Goal: Transaction & Acquisition: Register for event/course

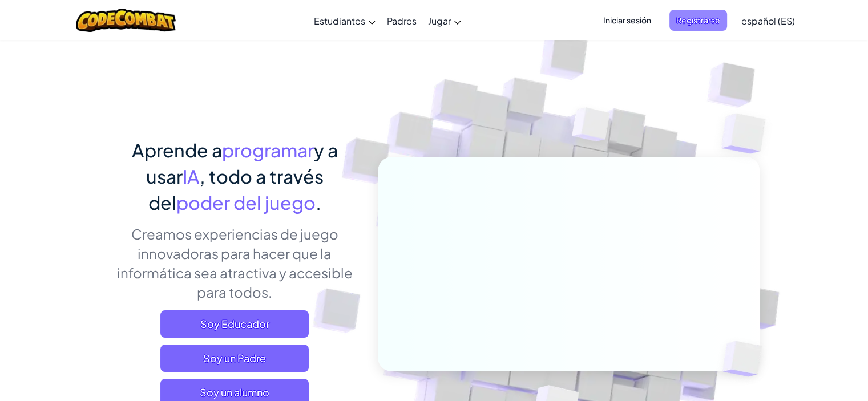
click at [696, 21] on span "Registrarse" at bounding box center [699, 20] width 58 height 21
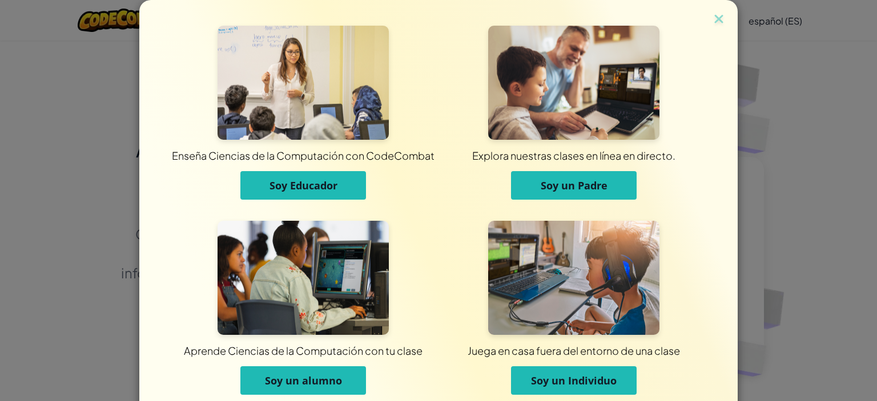
click at [308, 181] on span "Soy Educador" at bounding box center [303, 186] width 68 height 14
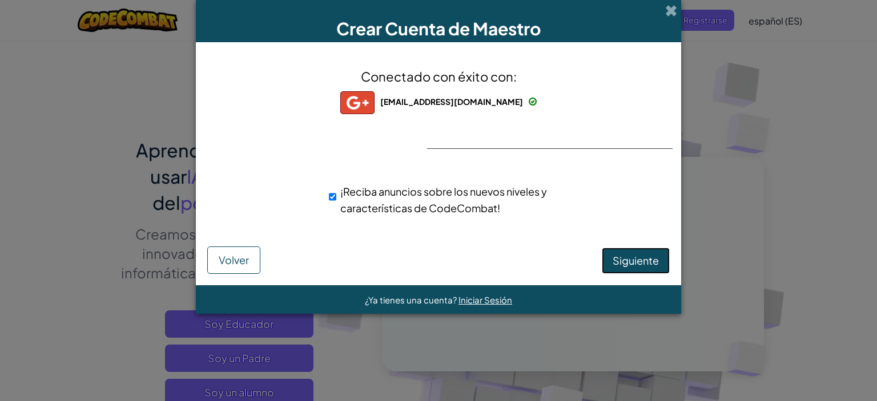
click at [649, 262] on span "Siguiente" at bounding box center [636, 260] width 46 height 13
select select "[GEOGRAPHIC_DATA]"
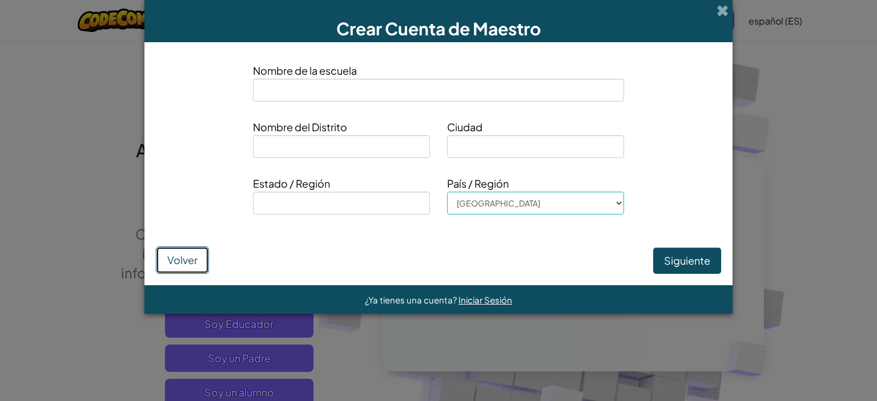
click at [209, 261] on button "Volver" at bounding box center [182, 260] width 53 height 27
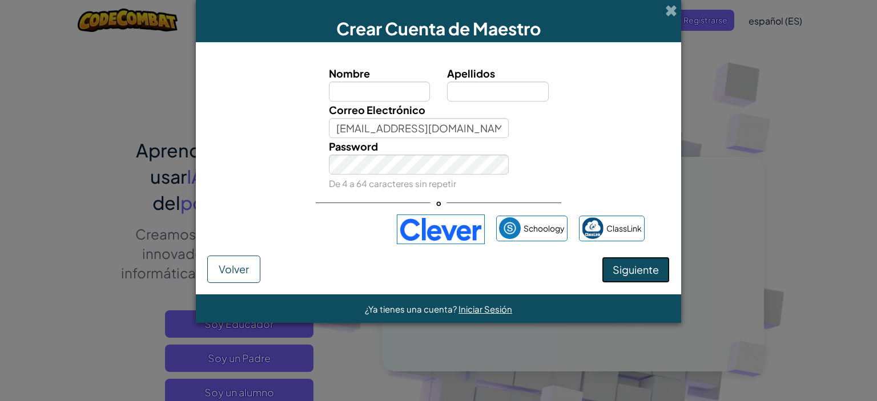
click at [629, 268] on span "Siguiente" at bounding box center [636, 269] width 46 height 13
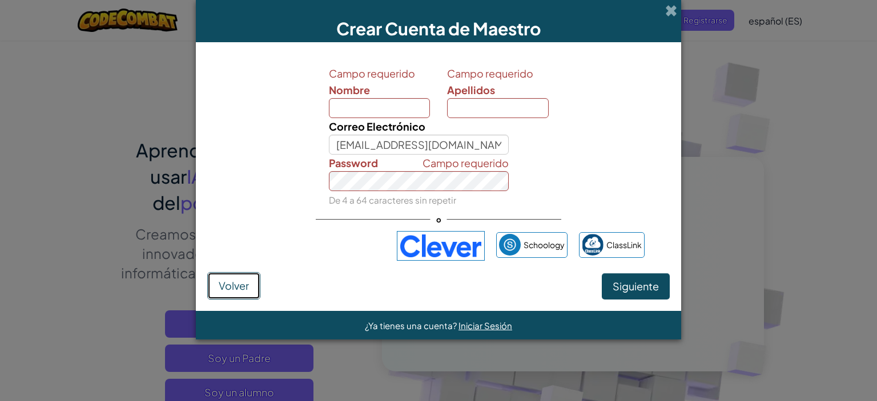
click at [246, 290] on span "Volver" at bounding box center [234, 285] width 30 height 13
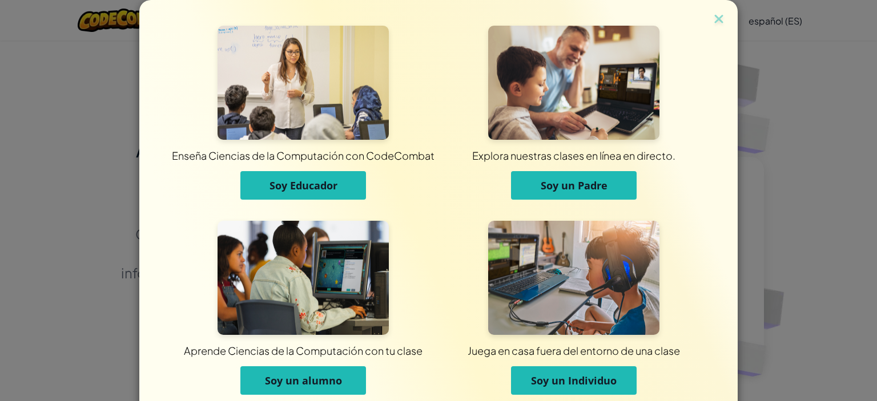
click at [318, 184] on span "Soy Educador" at bounding box center [303, 186] width 68 height 14
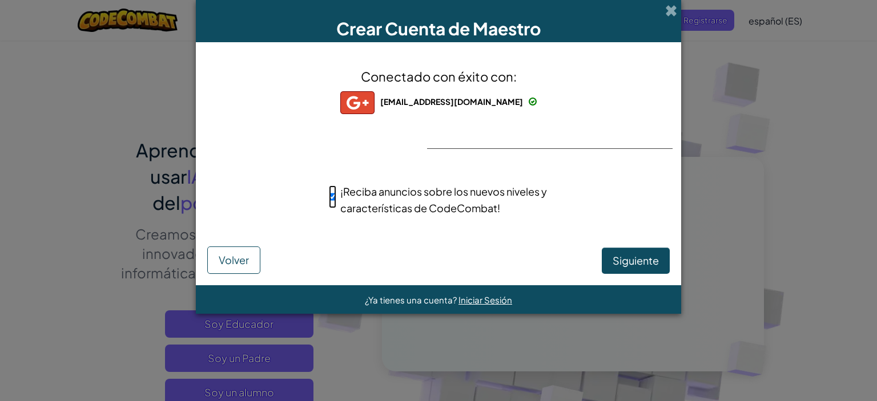
click at [330, 195] on input "¡Reciba anuncios sobre los nuevos niveles y características de CodeCombat!" at bounding box center [332, 197] width 7 height 23
checkbox input "false"
click at [633, 254] on span "Siguiente" at bounding box center [636, 260] width 46 height 13
select select "[GEOGRAPHIC_DATA]"
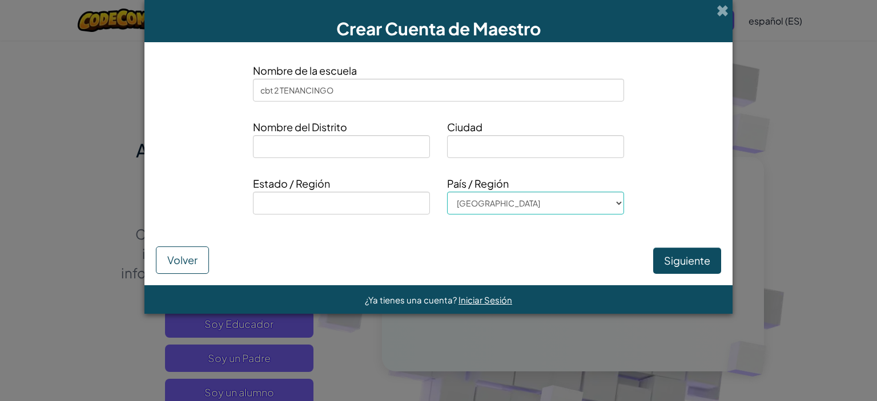
drag, startPoint x: 313, startPoint y: 93, endPoint x: 257, endPoint y: 95, distance: 56.0
click at [259, 95] on div "Nombre de la escuela cbt 2 TENANCINGO" at bounding box center [438, 86] width 582 height 48
type input "CBT NO 2, TENANCINGO"
click at [315, 143] on input at bounding box center [341, 146] width 177 height 23
type input "TENANCINGO"
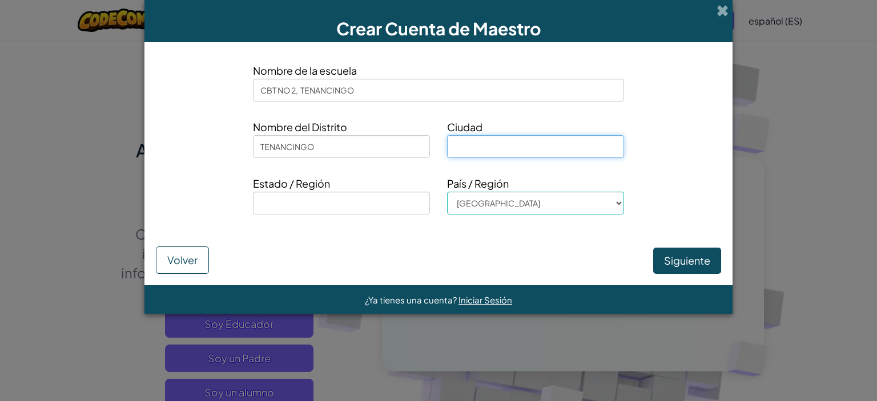
click at [465, 146] on input at bounding box center [535, 146] width 177 height 23
type input "TENANCINGO"
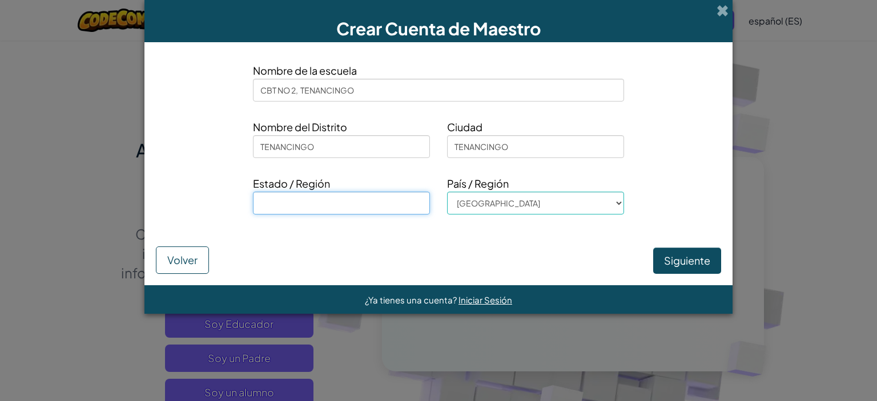
click at [355, 210] on input at bounding box center [341, 203] width 177 height 23
type input "[GEOGRAPHIC_DATA]"
click at [653, 260] on button "Siguiente" at bounding box center [687, 261] width 68 height 26
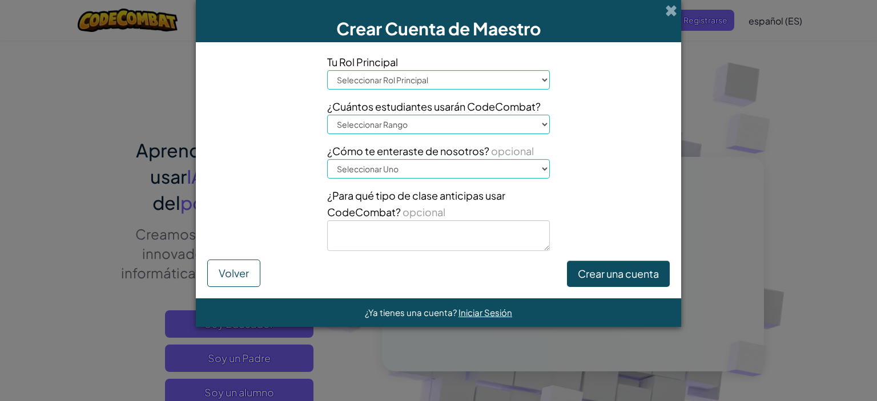
click at [475, 83] on select "Seleccionar Rol Principal Principal Padre Coordinador de Tecnología Profesor Es…" at bounding box center [438, 79] width 223 height 19
select select "Teacher"
click at [327, 70] on select "Seleccionar Rol Principal Principal Padre Coordinador de Tecnología Profesor Es…" at bounding box center [438, 79] width 223 height 19
click at [500, 82] on select "Seleccionar Rol Principal Principal Padre Coordinador de Tecnología Profesor Es…" at bounding box center [438, 79] width 223 height 19
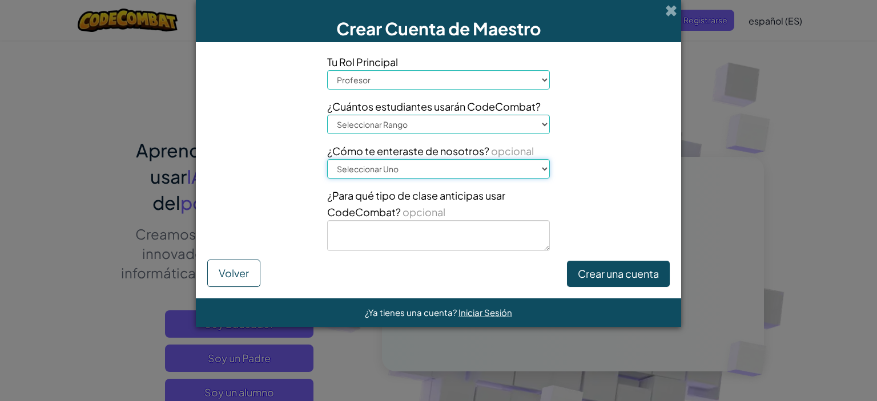
click at [475, 168] on select "Seleccionar Uno Conferencia (por ejemplo, ISTE) [DOMAIN_NAME][URL] del Código U…" at bounding box center [438, 168] width 223 height 19
select select "Professional trainings/workshops"
click at [327, 159] on select "Seleccionar Uno Conferencia (por ejemplo, ISTE) [DOMAIN_NAME][URL] del Código U…" at bounding box center [438, 168] width 223 height 19
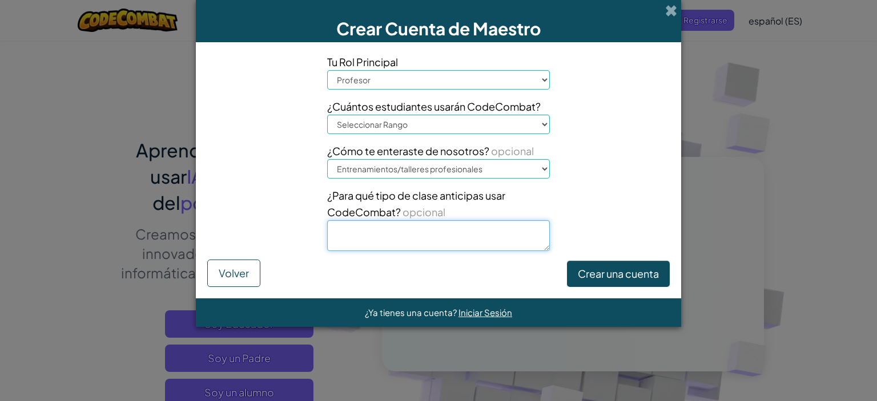
click at [472, 236] on textarea at bounding box center [438, 235] width 223 height 31
type textarea "COMPUTACION"
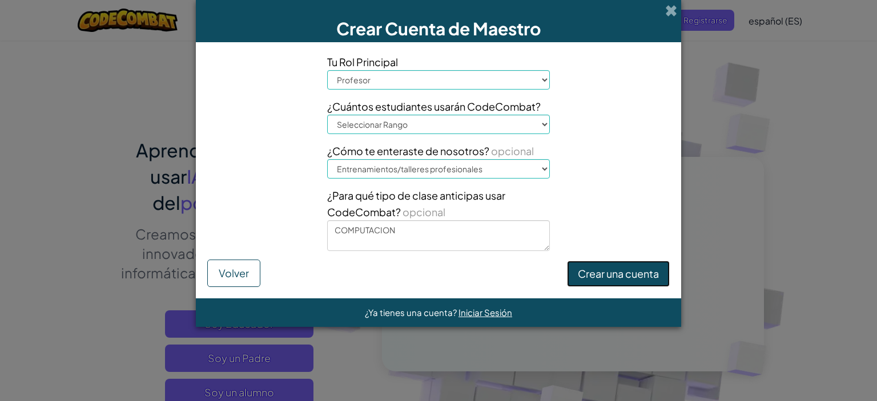
click at [645, 274] on button "Crear una cuenta" at bounding box center [618, 274] width 103 height 26
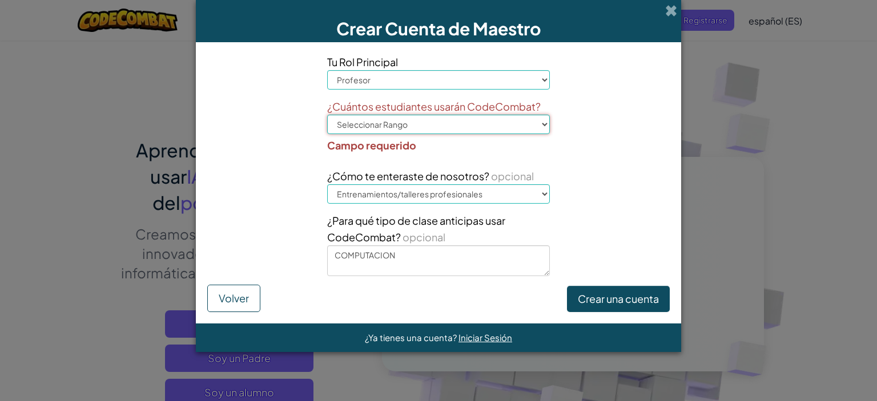
click at [521, 120] on select "Seleccionar Rango 1-10 11-50 [PHONE_NUMBER] [PHONE_NUMBER] 1000+" at bounding box center [438, 124] width 223 height 19
select select "51-100"
click at [327, 115] on select "Seleccionar Rango 1-10 11-50 [PHONE_NUMBER] [PHONE_NUMBER] 1000+" at bounding box center [438, 124] width 223 height 19
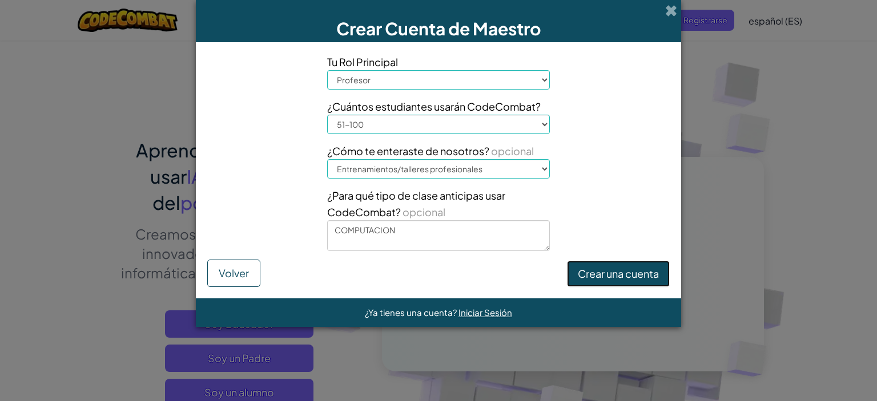
click at [608, 264] on button "Crear una cuenta" at bounding box center [618, 274] width 103 height 26
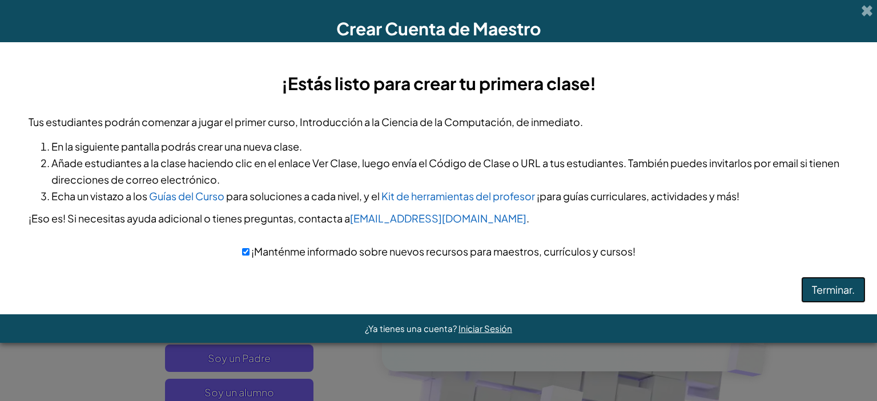
click at [828, 288] on button "Terminar." at bounding box center [833, 290] width 65 height 26
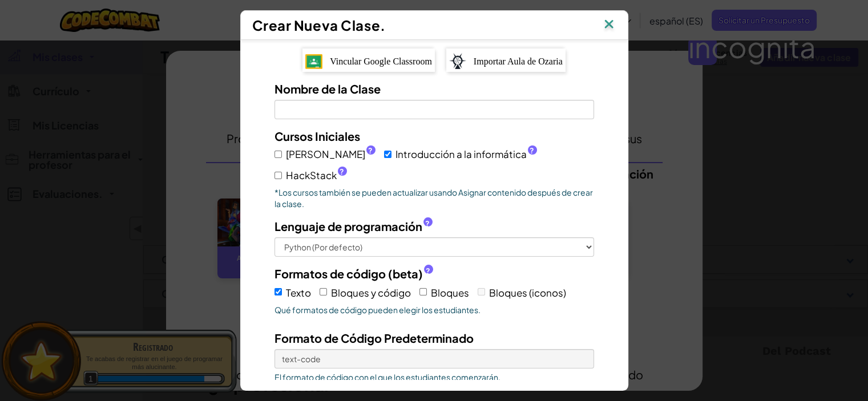
click at [612, 20] on img at bounding box center [609, 25] width 15 height 17
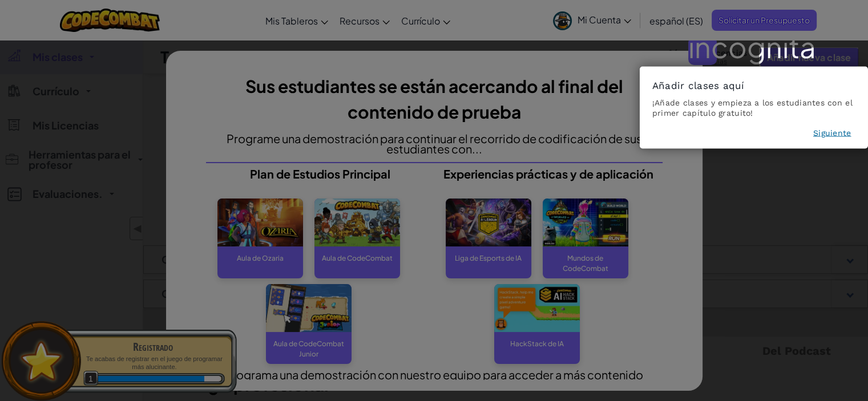
click at [836, 133] on font "Siguiente" at bounding box center [833, 132] width 38 height 9
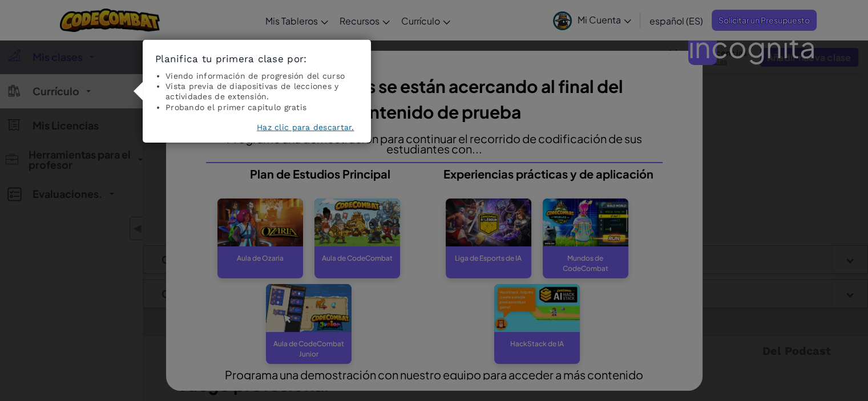
click at [313, 129] on font "Haz clic para descartar." at bounding box center [305, 127] width 97 height 9
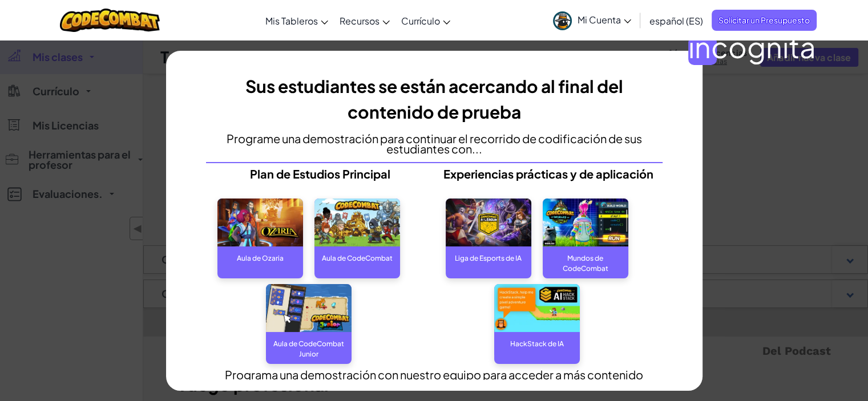
click at [320, 276] on div "Aula de CodeCombat" at bounding box center [358, 239] width 86 height 80
click at [267, 260] on font "Aula de Ozaria" at bounding box center [260, 258] width 47 height 9
click at [275, 226] on img at bounding box center [261, 223] width 86 height 49
click at [354, 239] on img at bounding box center [358, 223] width 86 height 49
click at [311, 333] on div "Aula de CodeCombat Junior" at bounding box center [309, 343] width 86 height 23
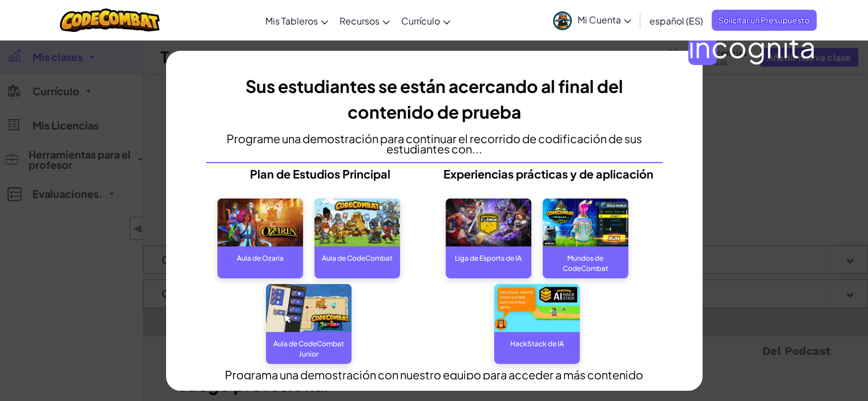
click at [493, 216] on img at bounding box center [489, 223] width 86 height 49
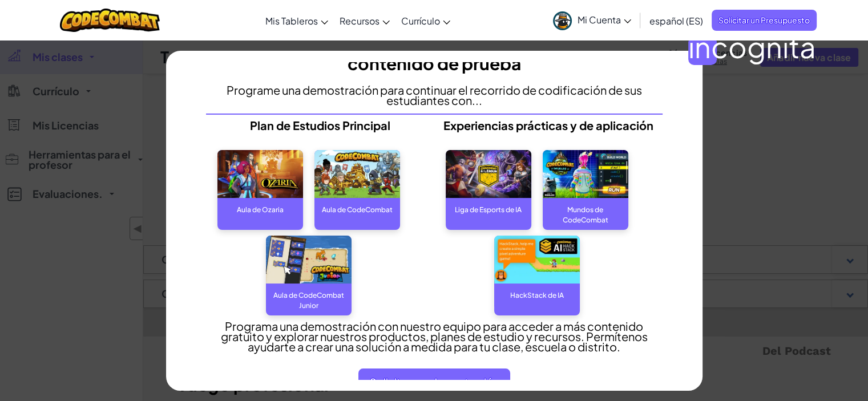
scroll to position [75, 0]
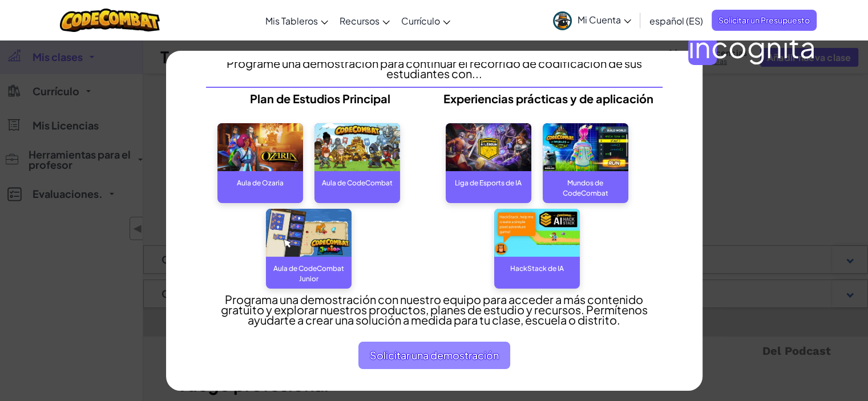
click at [457, 356] on font "Solicitar una demostración" at bounding box center [434, 355] width 129 height 13
